Goal: Information Seeking & Learning: Learn about a topic

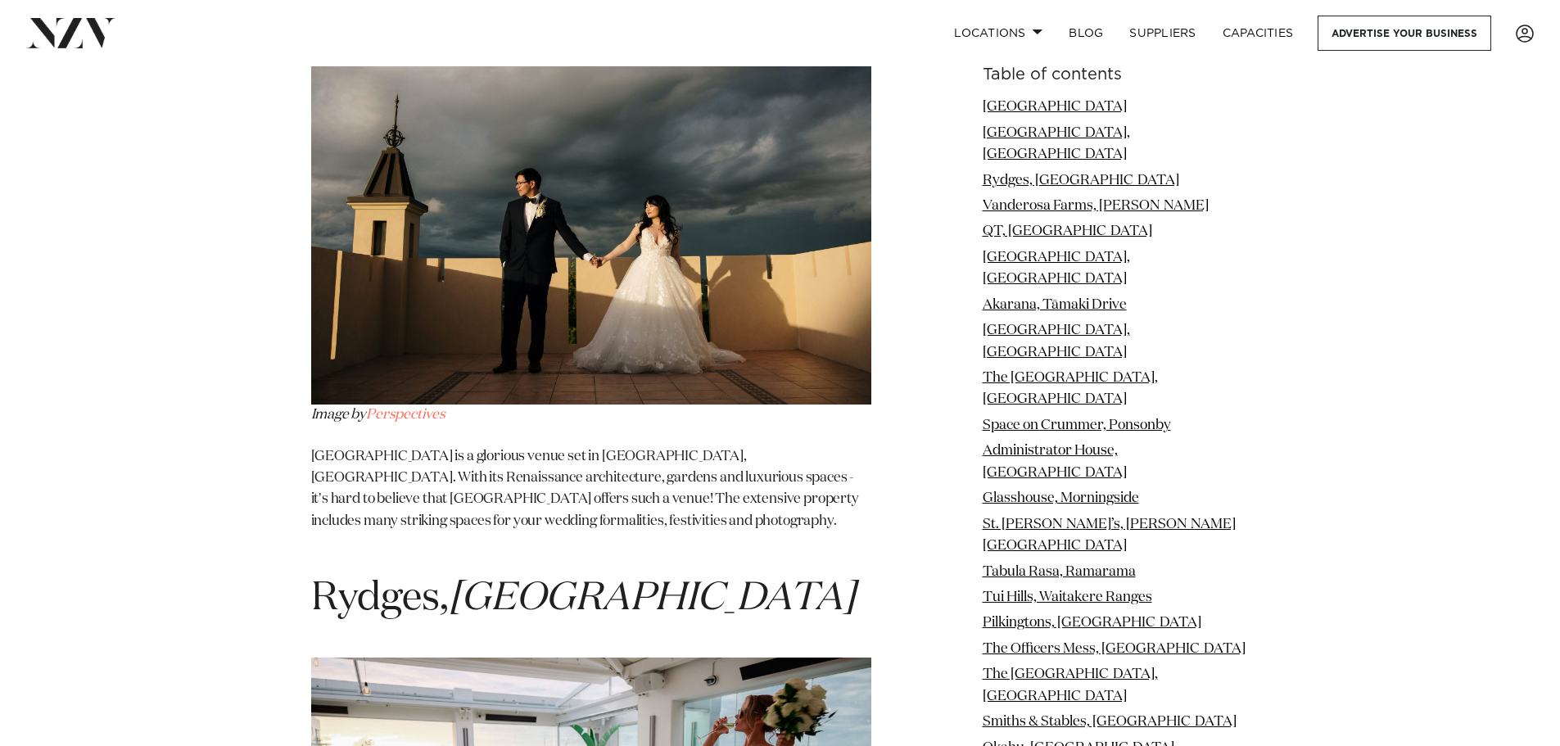
scroll to position [2703, 0]
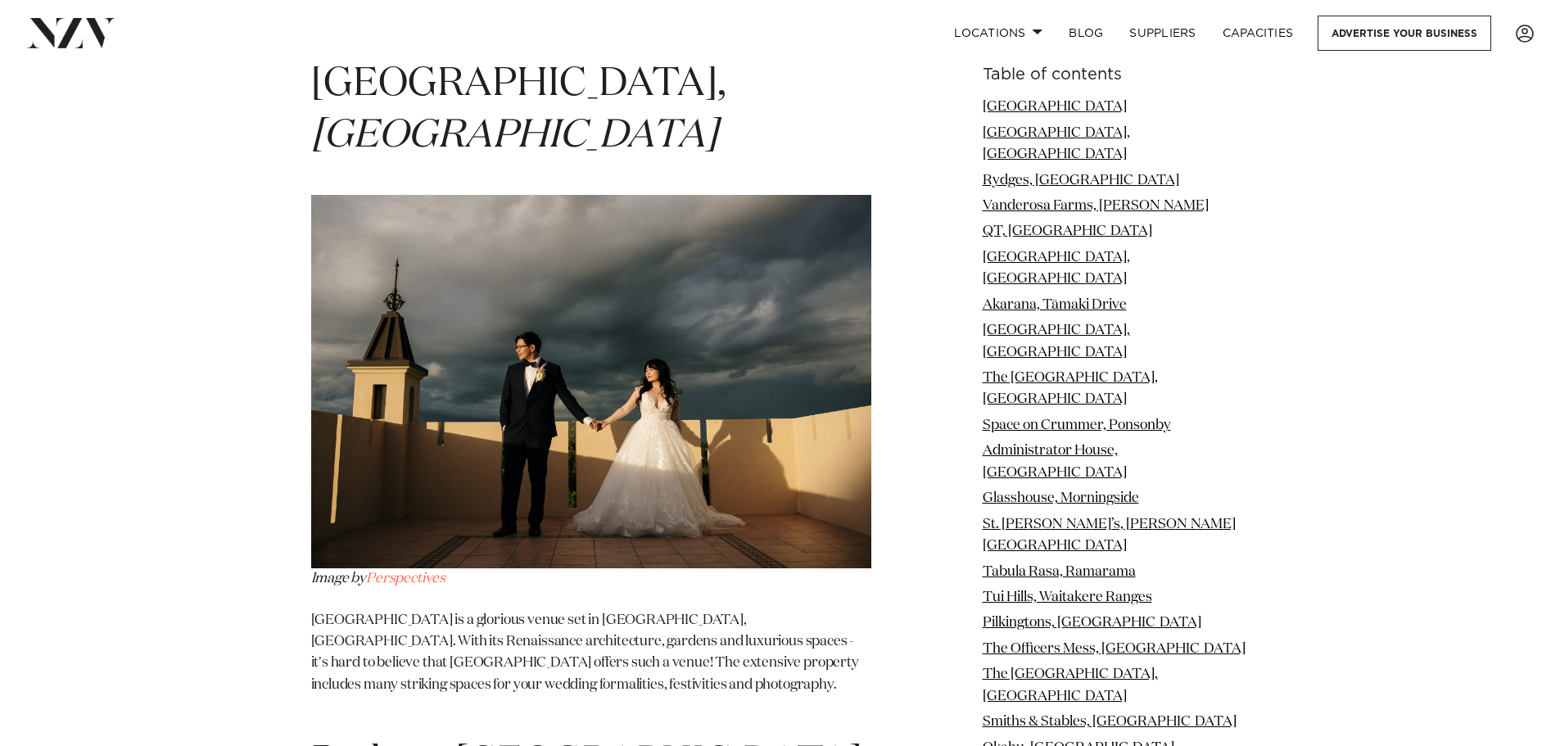
click at [419, 362] on img at bounding box center [591, 381] width 560 height 373
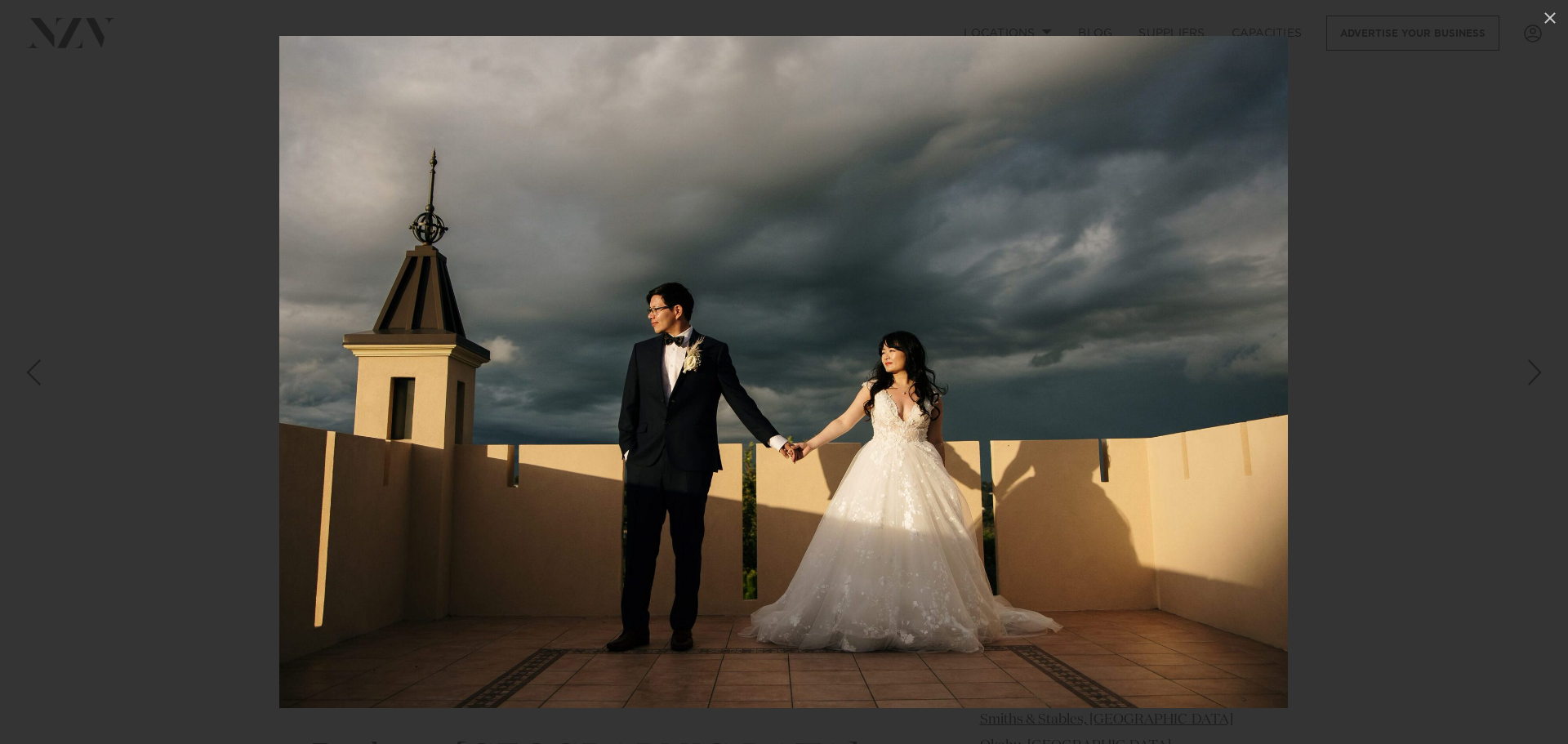
click at [427, 354] on img at bounding box center [784, 372] width 1009 height 672
click at [196, 308] on div at bounding box center [784, 372] width 1568 height 744
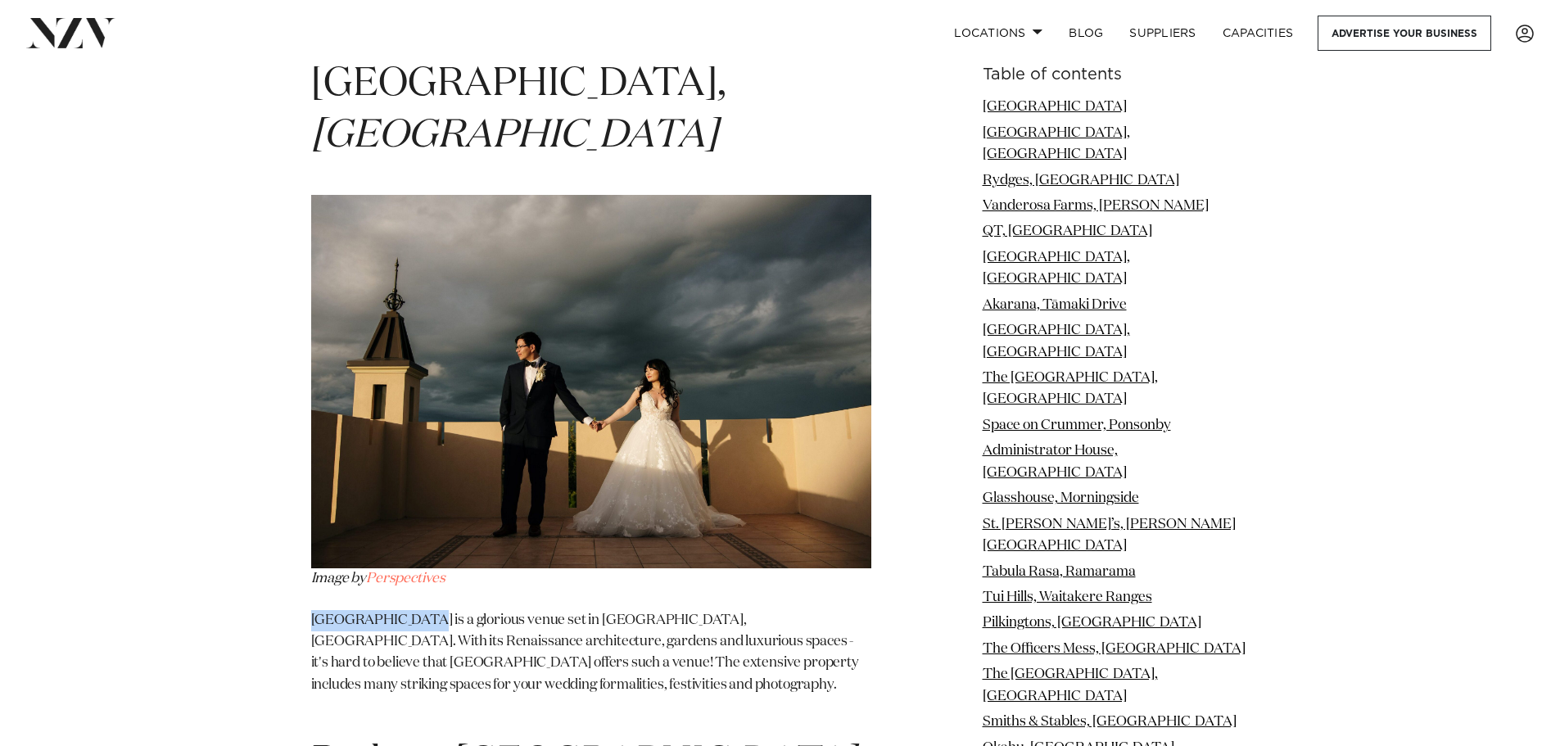
drag, startPoint x: 310, startPoint y: 505, endPoint x: 414, endPoint y: 503, distance: 103.2
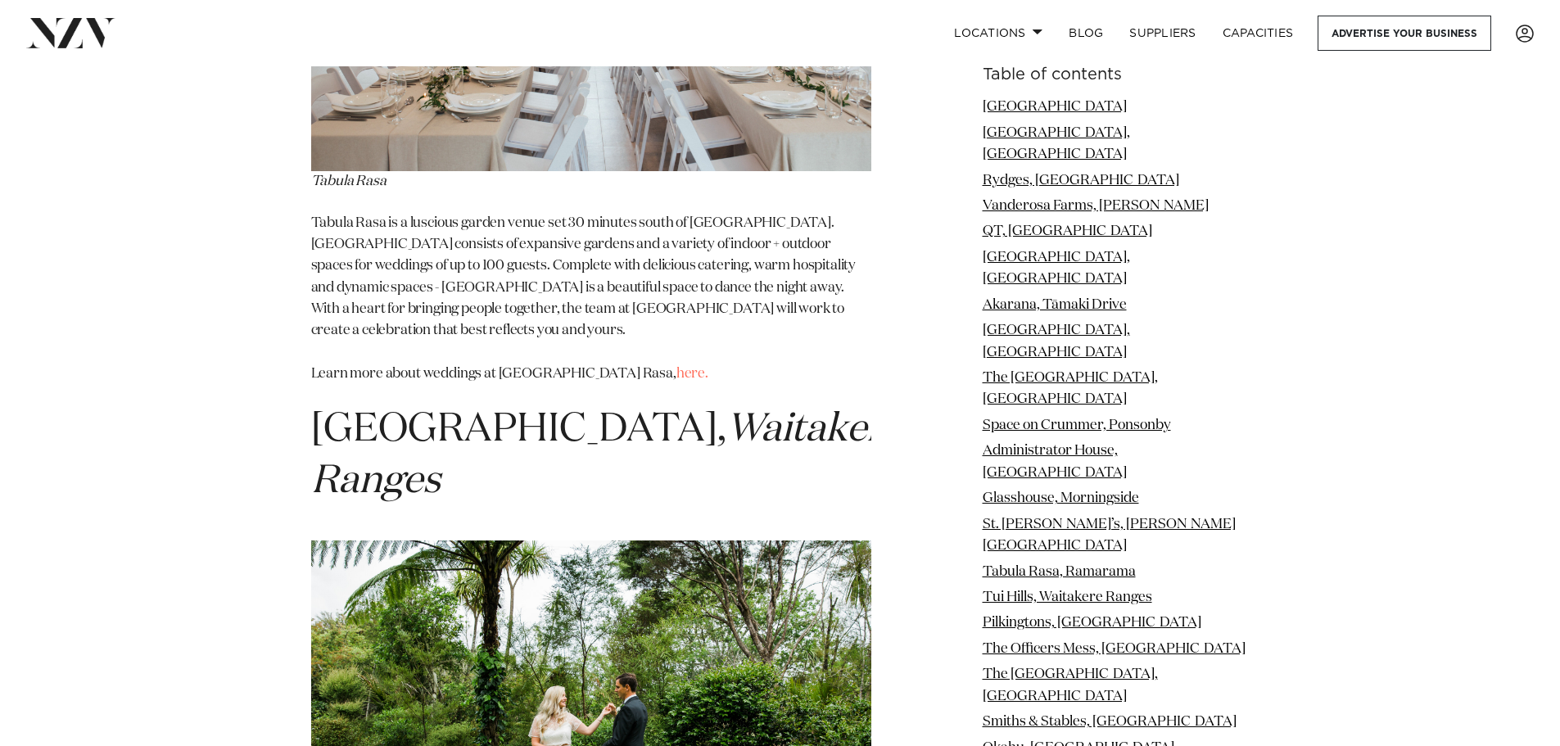
scroll to position [11196, 0]
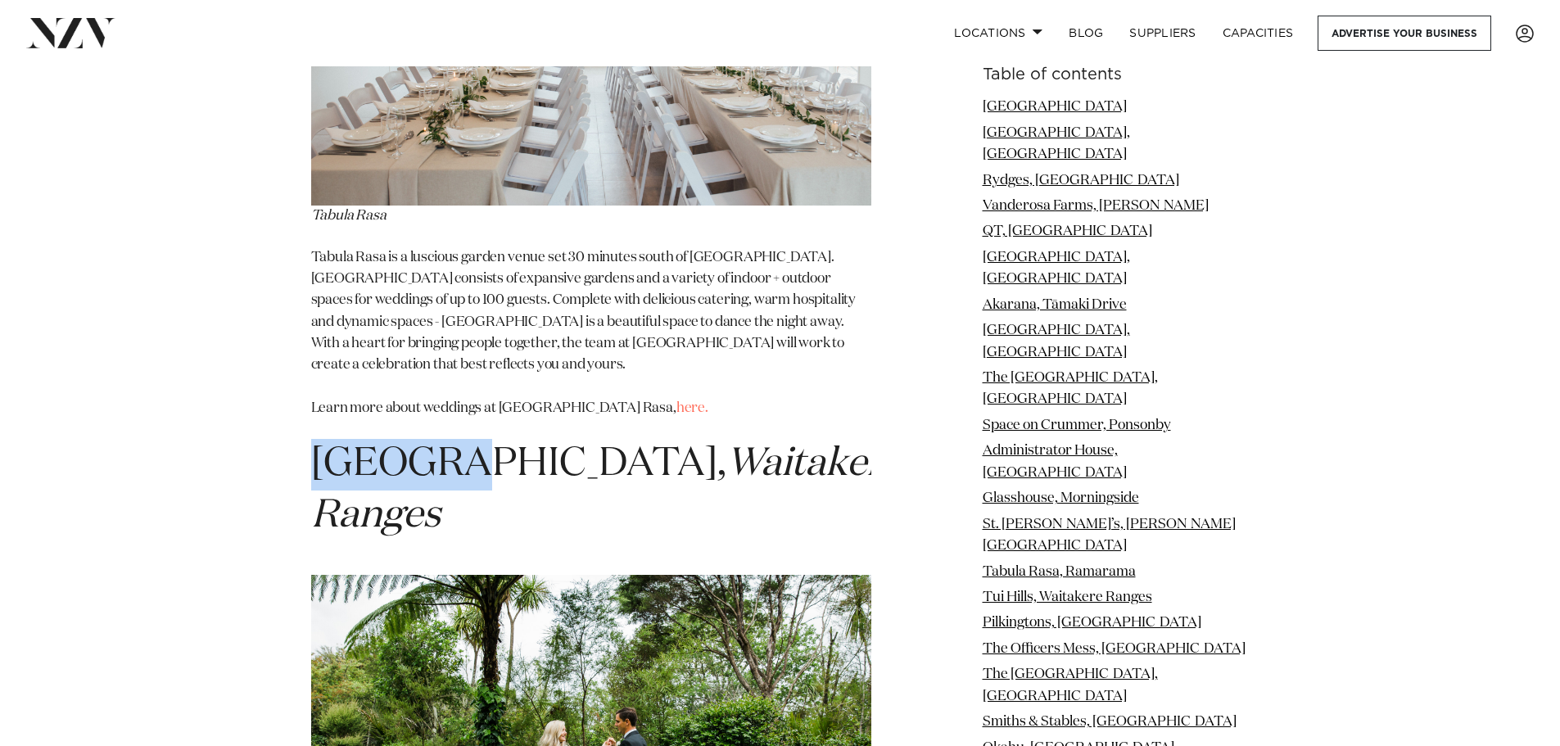
drag, startPoint x: 321, startPoint y: 171, endPoint x: 472, endPoint y: 157, distance: 151.3
click at [442, 445] on span "Tui Hills, Waitakere Ranges" at bounding box center [607, 490] width 592 height 91
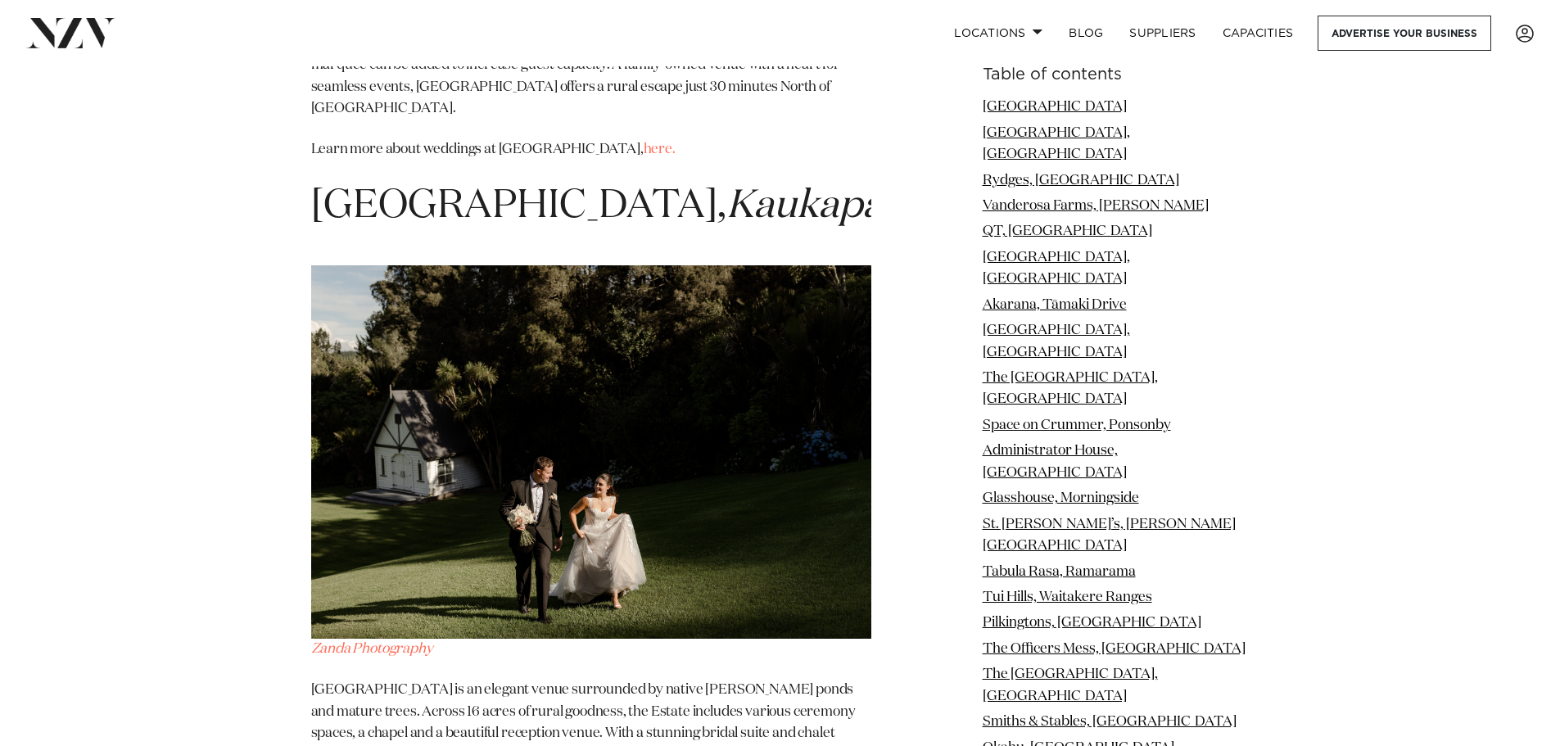
scroll to position [24301, 0]
drag, startPoint x: 405, startPoint y: 189, endPoint x: 604, endPoint y: 197, distance: 199.2
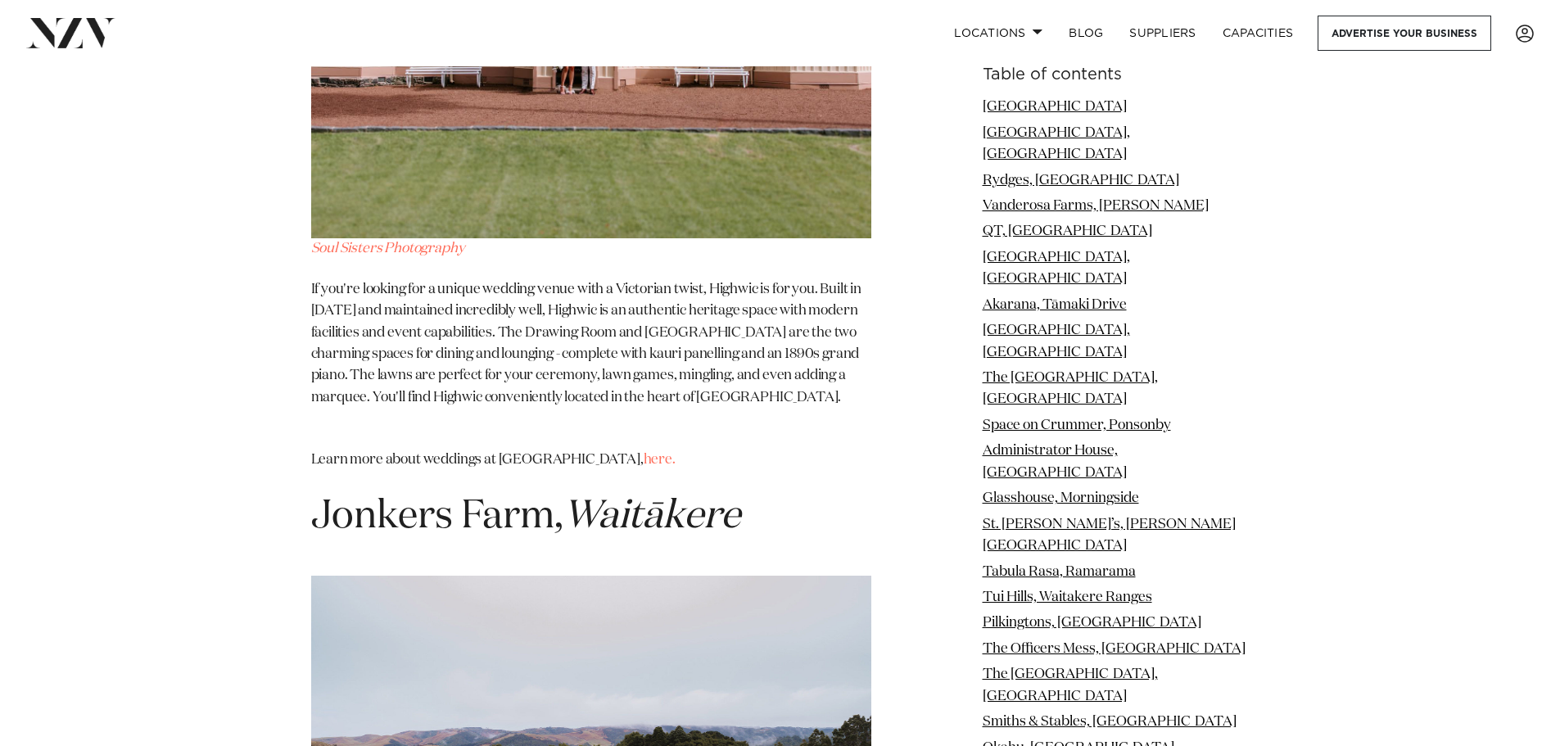
scroll to position [26349, 0]
